Goal: Task Accomplishment & Management: Manage account settings

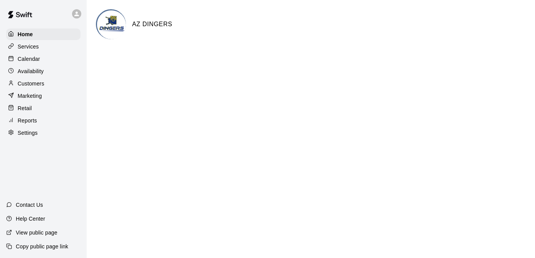
click at [24, 62] on p "Calendar" at bounding box center [29, 59] width 22 height 8
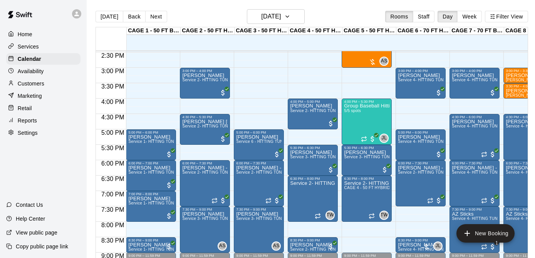
scroll to position [444, 0]
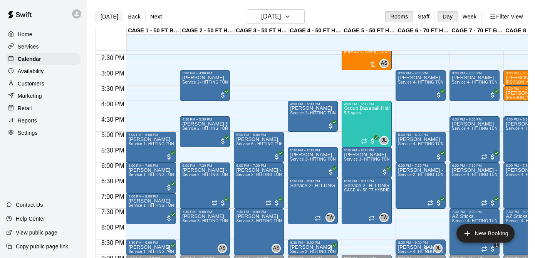
click at [107, 14] on button "[DATE]" at bounding box center [110, 17] width 28 height 12
click at [31, 47] on p "Services" at bounding box center [28, 47] width 21 height 8
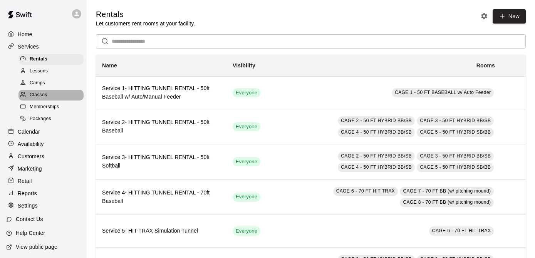
click at [41, 91] on span "Classes" at bounding box center [38, 95] width 17 height 8
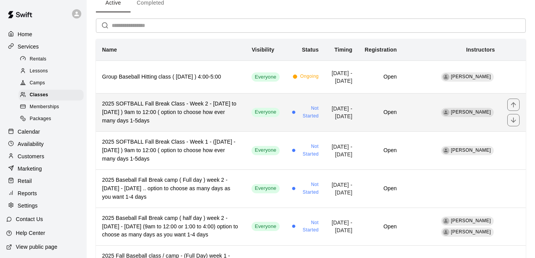
scroll to position [41, 0]
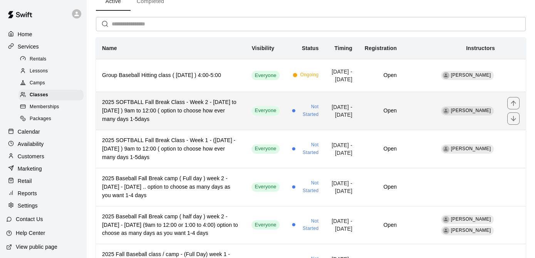
click at [170, 124] on h6 "2025 SOFTBALL Fall Break Class - Week 2 - [DATE] to [DATE] ) 9am to 12:00 ( opt…" at bounding box center [170, 110] width 137 height 25
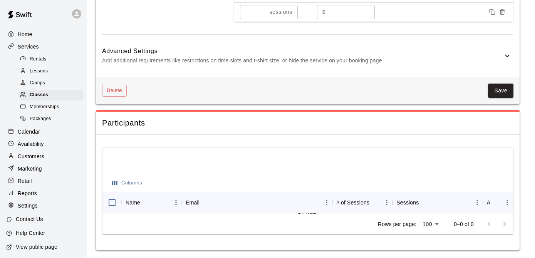
scroll to position [676, 0]
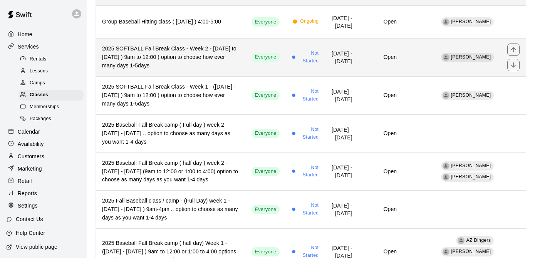
scroll to position [98, 0]
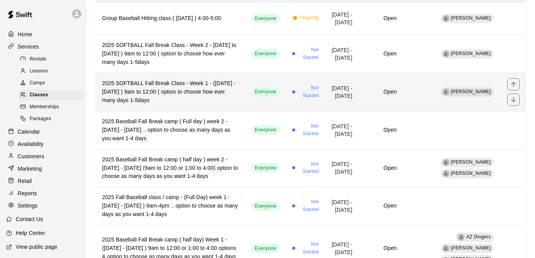
click at [185, 105] on h6 "2025 SOFTBALL Fall Break Class - Week 1 - ([DATE] - [DATE] ) 9am to 12:00 ( opt…" at bounding box center [170, 91] width 137 height 25
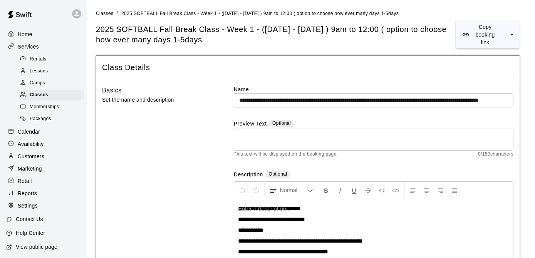
scroll to position [33, 0]
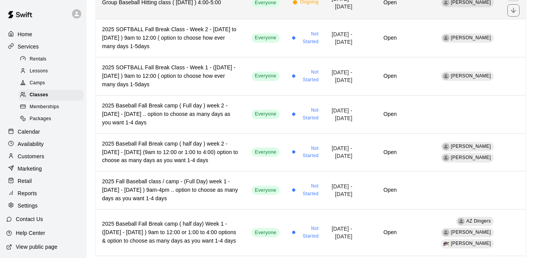
scroll to position [124, 0]
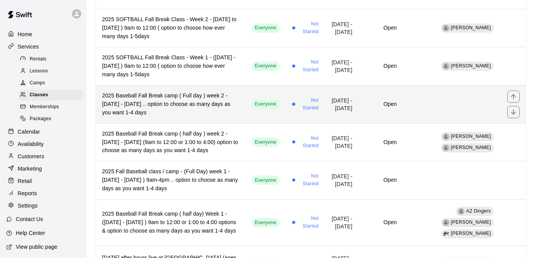
click at [175, 123] on th "2025 Baseball Fall Break camp ( Full day ) week 2 -[DATE] - [DATE] .. option to…" at bounding box center [171, 104] width 150 height 38
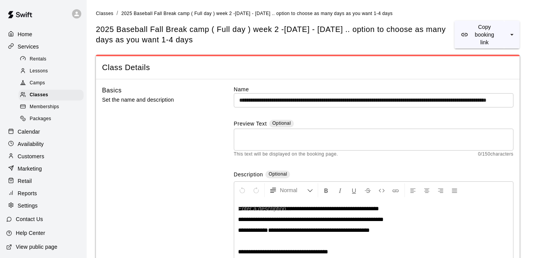
scroll to position [55, 0]
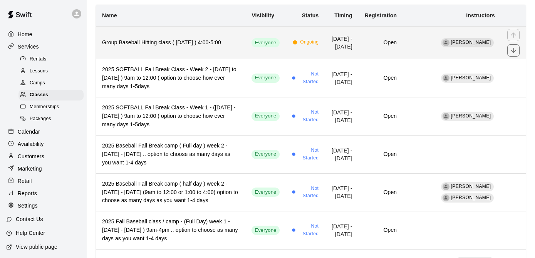
scroll to position [131, 0]
